Goal: Find specific page/section: Find specific page/section

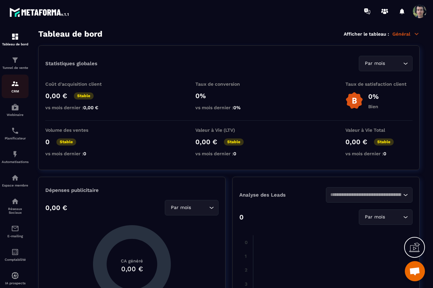
click at [14, 82] on img at bounding box center [15, 84] width 8 height 8
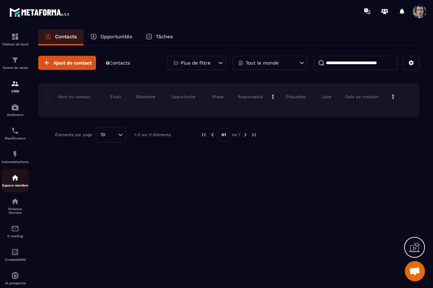
click at [15, 182] on img at bounding box center [15, 178] width 8 height 8
click at [13, 156] on img at bounding box center [15, 154] width 8 height 8
